Goal: Information Seeking & Learning: Learn about a topic

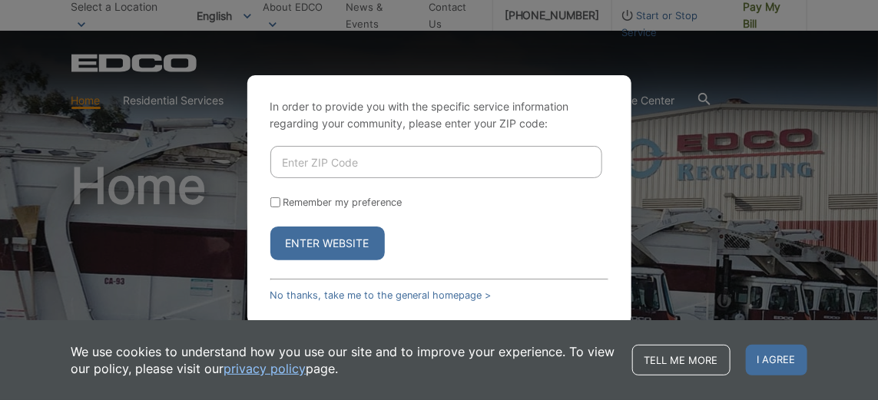
click at [521, 164] on input "Enter ZIP Code" at bounding box center [436, 162] width 332 height 32
type input "90712"
click at [270, 227] on button "Enter Website" at bounding box center [327, 244] width 114 height 34
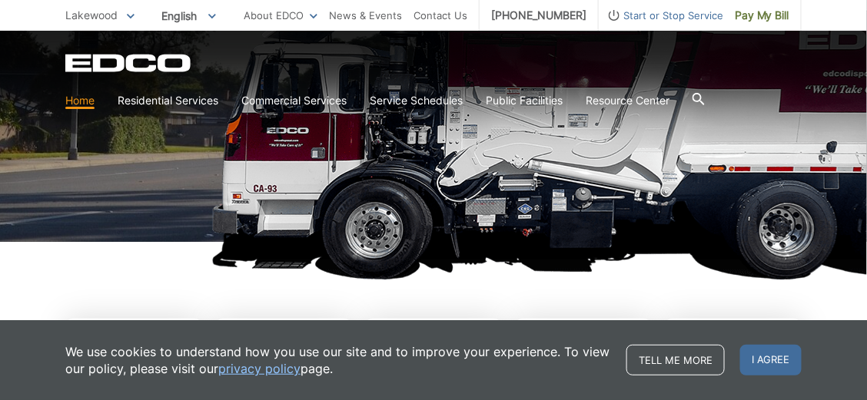
scroll to position [253, 0]
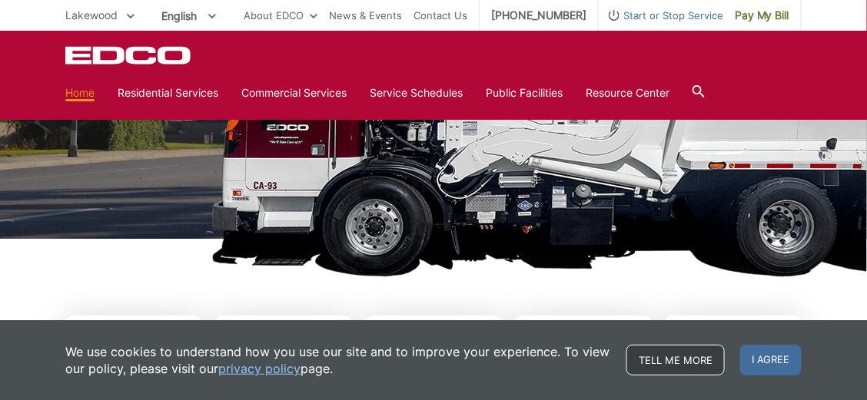
click at [689, 365] on link "Tell me more" at bounding box center [675, 360] width 98 height 31
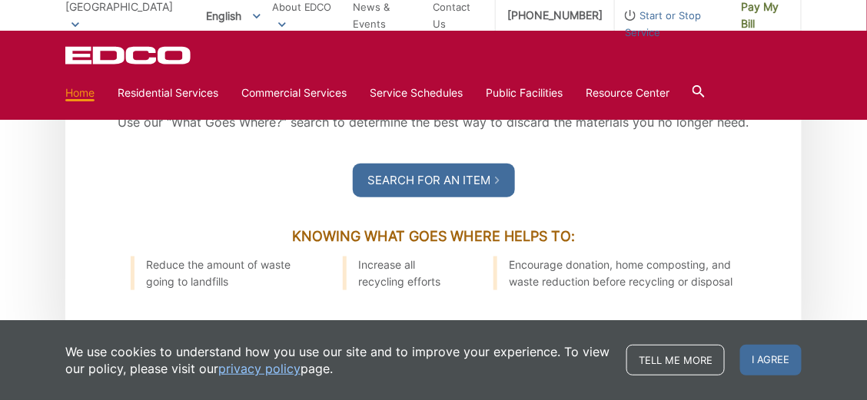
scroll to position [1850, 0]
